Goal: Find contact information: Find contact information

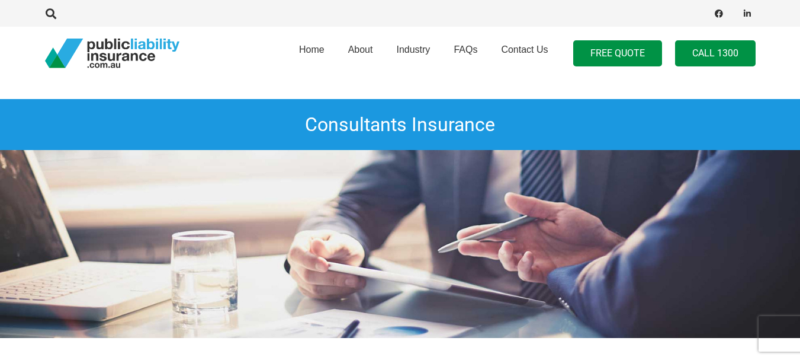
click at [715, 56] on link "Call 1300" at bounding box center [715, 53] width 81 height 27
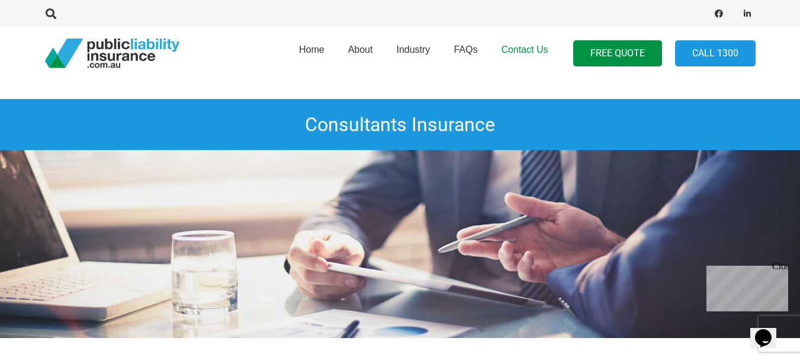
click at [529, 49] on span "Contact Us" at bounding box center [524, 49] width 47 height 10
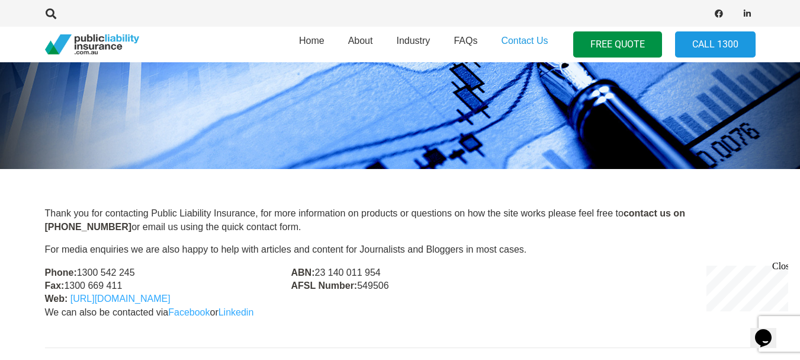
scroll to position [172, 0]
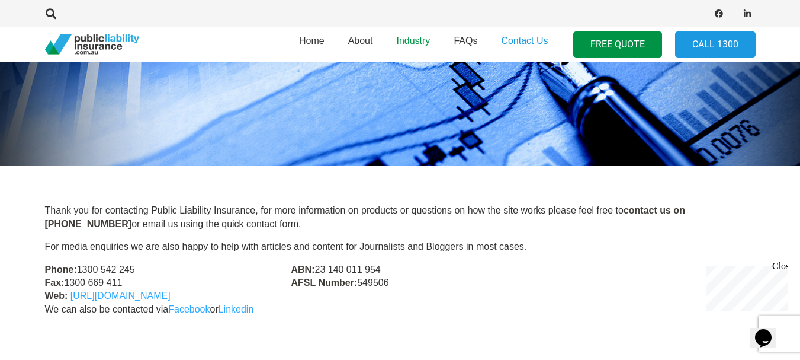
click at [411, 42] on span "Industry" at bounding box center [413, 41] width 34 height 10
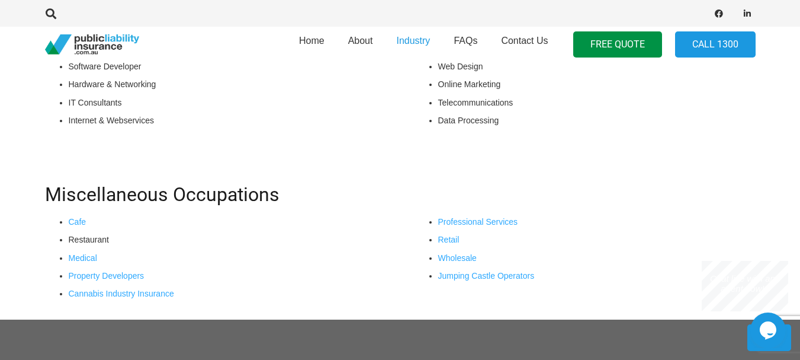
scroll to position [448, 0]
